Goal: Task Accomplishment & Management: Use online tool/utility

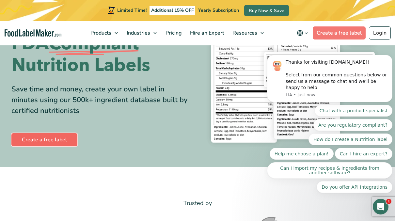
click at [49, 139] on link "Create a free label" at bounding box center [44, 139] width 66 height 13
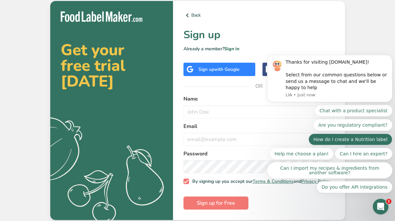
click at [365, 139] on button "How do I create a Nutrition label" at bounding box center [351, 140] width 84 height 12
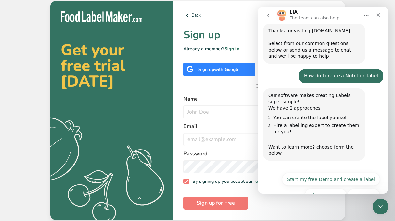
scroll to position [32, 0]
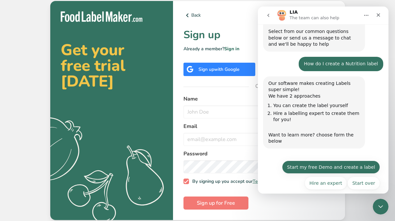
click at [336, 165] on button "Start my free Demo and create a label" at bounding box center [331, 167] width 98 height 13
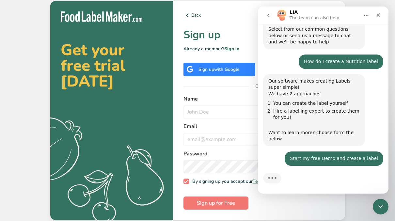
scroll to position [91, 0]
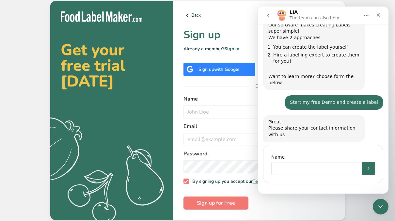
click at [324, 163] on input "Name" at bounding box center [316, 168] width 91 height 13
type input "[PERSON_NAME]"
click at [366, 166] on icon "Submit" at bounding box center [368, 168] width 5 height 5
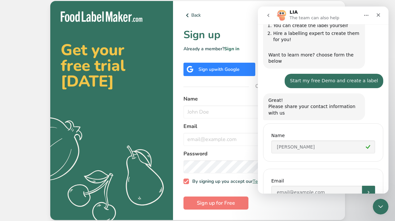
scroll to position [136, 0]
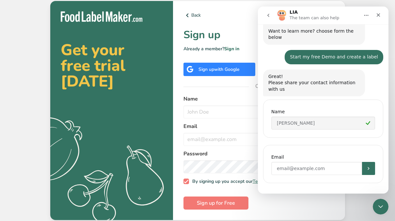
click at [331, 162] on input "Enter your email" at bounding box center [316, 168] width 91 height 13
type input "kevinsmangson@gmail.com"
click at [367, 166] on icon "Submit" at bounding box center [368, 168] width 5 height 5
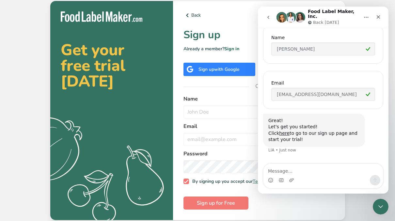
scroll to position [218, 0]
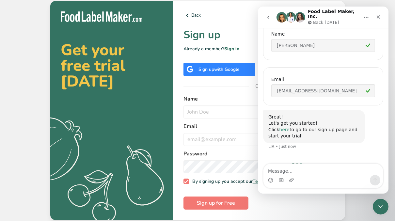
click at [283, 127] on link "here" at bounding box center [284, 129] width 10 height 5
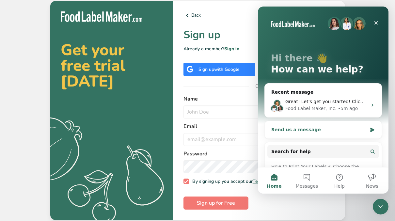
click at [308, 130] on div "Send us a message" at bounding box center [319, 129] width 96 height 7
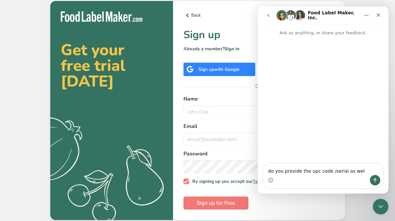
type textarea "do you provide the upc code /serial as well"
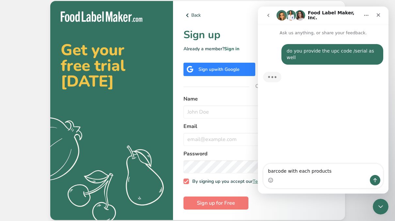
type textarea "barcode with each products"
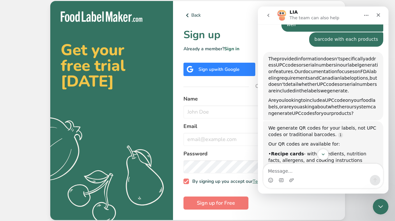
scroll to position [24, 0]
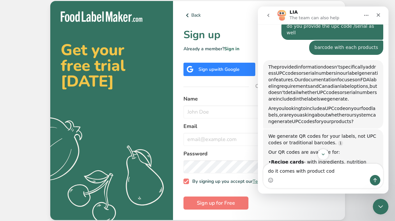
type textarea "do it comes with product code"
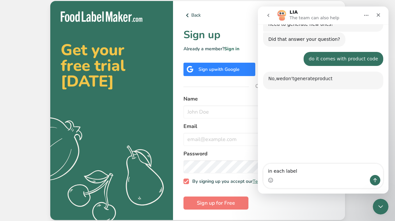
scroll to position [170, 0]
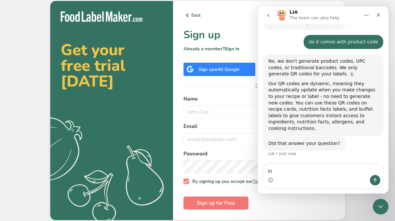
type textarea "i"
type textarea "how do i ,, put upc code in each labels i create"
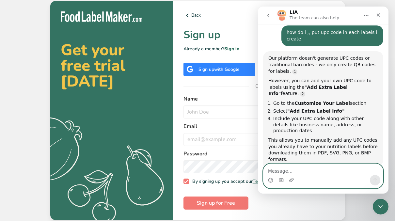
scroll to position [305, 0]
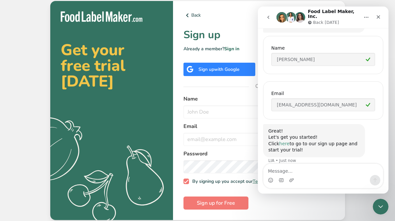
scroll to position [218, 0]
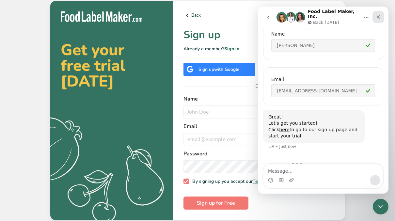
click at [376, 15] on icon "Close" at bounding box center [378, 16] width 5 height 5
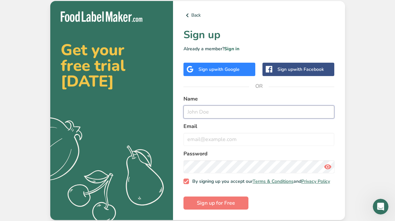
click at [208, 111] on input "text" at bounding box center [259, 111] width 151 height 13
click at [295, 66] on span "with Facebook" at bounding box center [308, 69] width 31 height 6
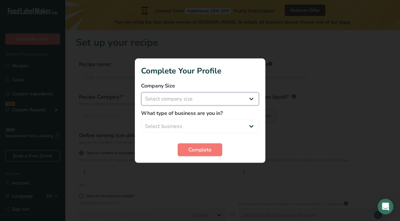
click at [249, 100] on select "Select company size Fewer than 10 Employees 10 to 50 Employees 51 to 500 Employ…" at bounding box center [200, 98] width 118 height 13
select select "2"
click at [141, 92] on select "Select company size Fewer than 10 Employees 10 to 50 Employees 51 to 500 Employ…" at bounding box center [200, 98] width 118 height 13
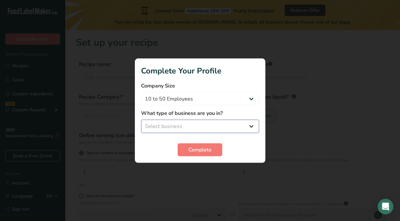
click at [253, 126] on select "Select business Packaged Food Manufacturer Restaurant & Cafe Bakery Meal Plans …" at bounding box center [200, 126] width 118 height 13
click at [141, 120] on select "Select business Packaged Food Manufacturer Restaurant & Cafe Bakery Meal Plans …" at bounding box center [200, 126] width 118 height 13
click at [250, 129] on select "Packaged Food Manufacturer Restaurant & Cafe Bakery Meal Plans & Catering Compa…" at bounding box center [200, 126] width 118 height 13
select select "1"
click at [141, 120] on select "Packaged Food Manufacturer Restaurant & Cafe Bakery Meal Plans & Catering Compa…" at bounding box center [200, 126] width 118 height 13
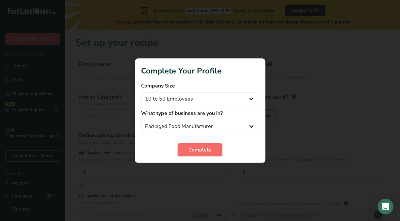
click at [204, 149] on span "Complete" at bounding box center [199, 150] width 23 height 8
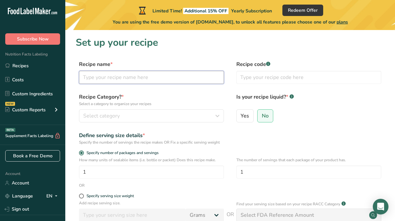
click at [141, 75] on input "text" at bounding box center [151, 77] width 145 height 13
type input "[US_STATE] roll"
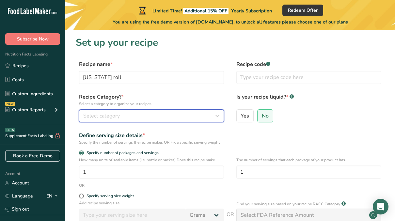
click at [219, 117] on icon "button" at bounding box center [218, 116] width 8 height 12
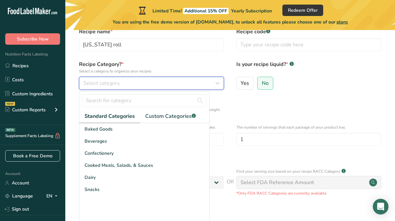
scroll to position [36, 0]
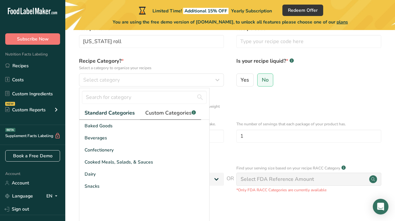
click at [171, 112] on span "Custom Categories .a-a{fill:#347362;}.b-a{fill:#fff;}" at bounding box center [170, 113] width 51 height 8
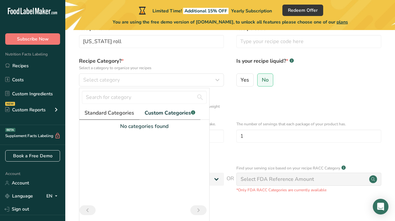
click at [114, 112] on span "Standard Categories" at bounding box center [110, 113] width 50 height 8
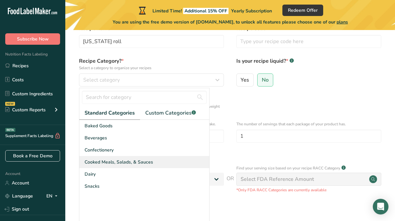
click at [122, 162] on span "Cooked Meals, Salads, & Sauces" at bounding box center [119, 162] width 69 height 7
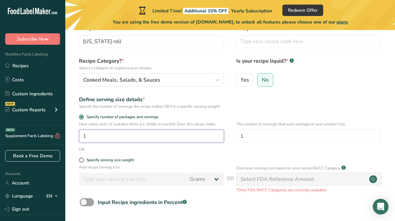
click at [105, 139] on input "1" at bounding box center [151, 136] width 145 height 13
type input "1"
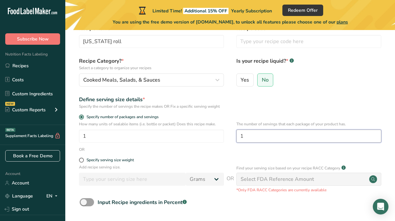
click at [244, 136] on input "1" at bounding box center [308, 136] width 145 height 13
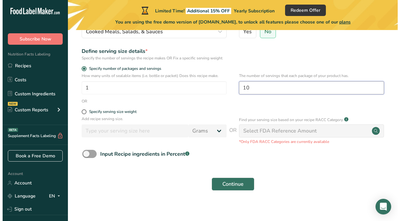
scroll to position [88, 0]
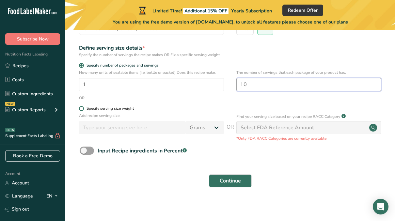
type input "10"
click at [80, 107] on span at bounding box center [81, 108] width 5 height 5
click at [80, 107] on input "Specify serving size weight" at bounding box center [81, 108] width 4 height 4
radio input "true"
radio input "false"
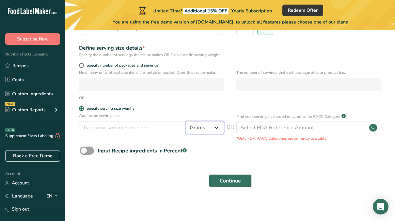
click at [216, 126] on select "Grams kg mg mcg lb oz l mL fl oz tbsp tsp cup qt gallon" at bounding box center [205, 127] width 38 height 13
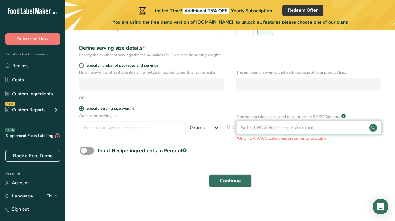
click at [340, 130] on div "Select FDA Reference Amount" at bounding box center [308, 127] width 145 height 13
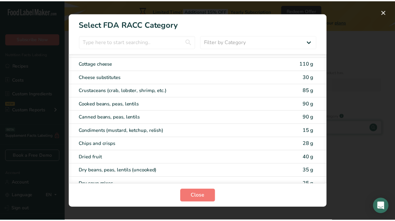
scroll to position [366, 0]
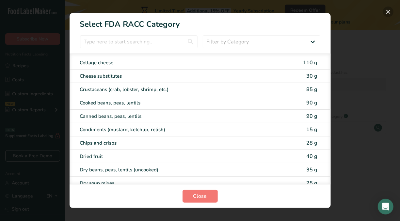
click at [387, 13] on button "RACC Category Selection Modal" at bounding box center [388, 12] width 10 height 10
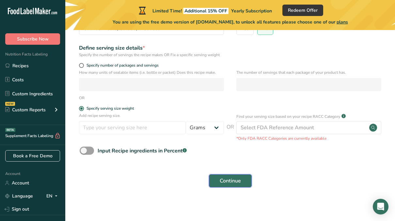
click at [236, 182] on span "Continue" at bounding box center [230, 181] width 21 height 8
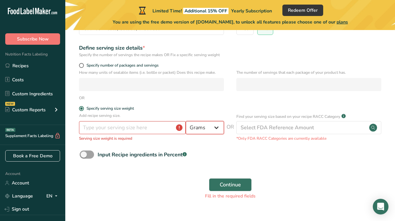
click at [217, 126] on select "Grams kg mg mcg lb oz l mL fl oz tbsp tsp cup qt gallon" at bounding box center [205, 127] width 38 height 13
click at [204, 123] on select "Grams kg mg mcg lb oz l mL fl oz tbsp tsp cup qt gallon" at bounding box center [205, 127] width 38 height 13
click at [161, 129] on input "number" at bounding box center [132, 127] width 107 height 13
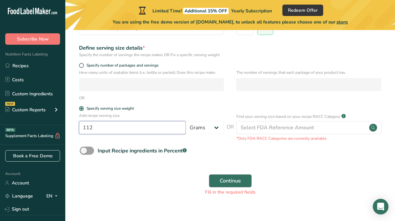
type input "112"
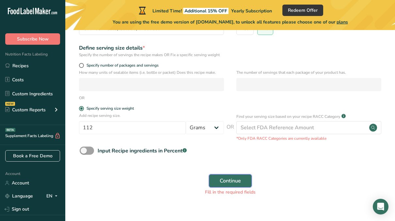
click at [238, 179] on span "Continue" at bounding box center [230, 181] width 21 height 8
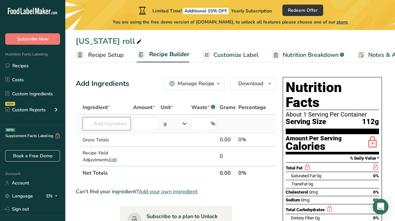
click at [111, 126] on input "text" at bounding box center [107, 123] width 48 height 13
drag, startPoint x: 111, startPoint y: 126, endPoint x: 103, endPoint y: 126, distance: 8.5
paste input "Sushi rice (rice, vinegar, │ │ sugar, salt), imitation crab, avocado, │ │ cucum…"
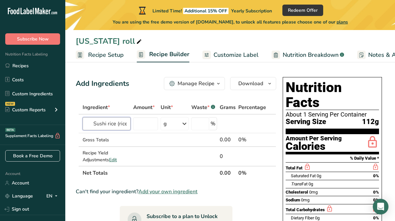
scroll to position [0, 284]
type input "Sushi rice (rice, vinegar, │ │ sugar, salt), imitation crab, avocado, │ │ cucum…"
click at [126, 148] on div "Add your own ingredient" at bounding box center [114, 147] width 52 height 7
